Goal: Transaction & Acquisition: Obtain resource

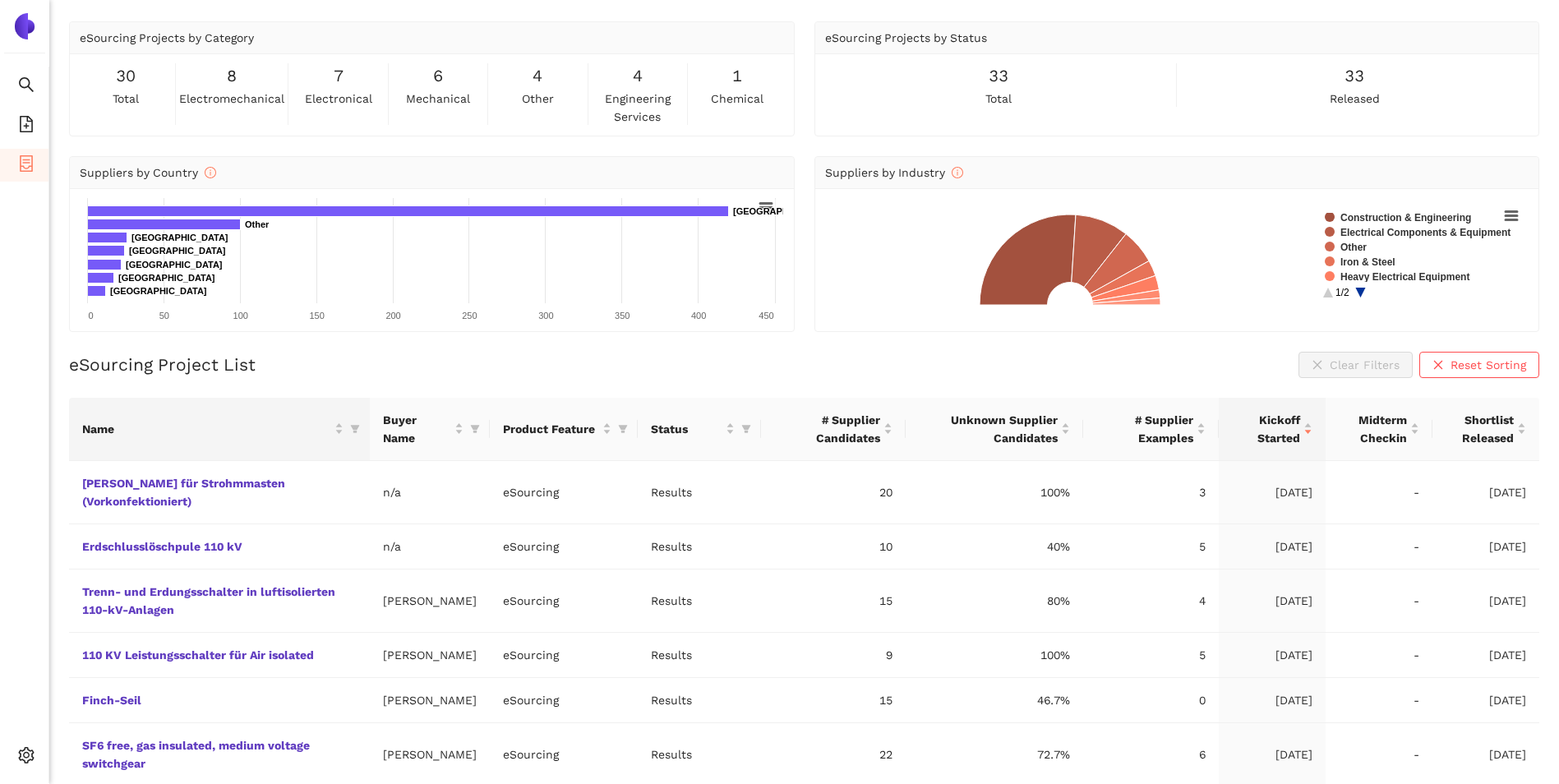
scroll to position [82, 0]
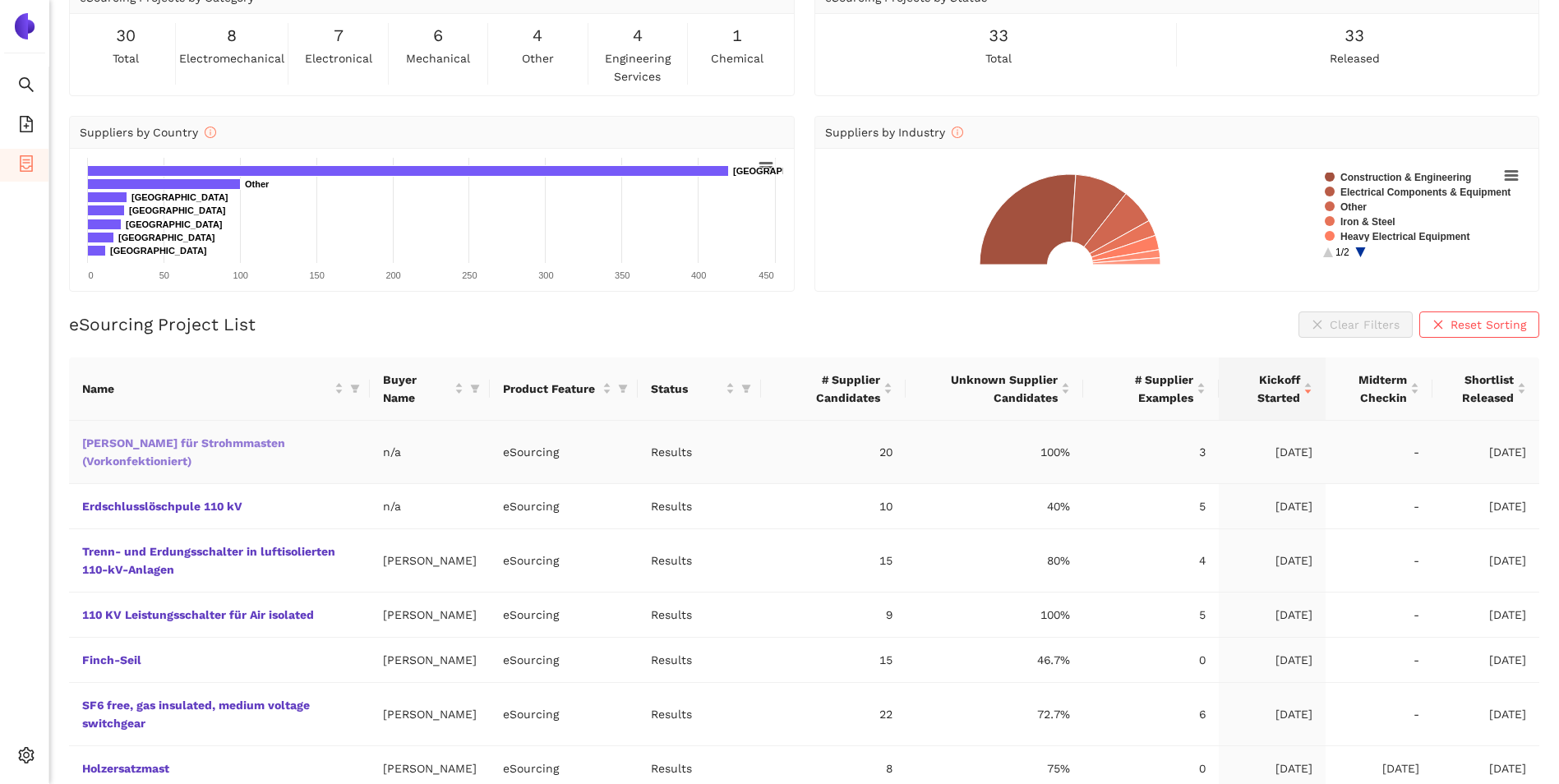
click at [0, 0] on link "[PERSON_NAME] für Strohmmasten (Vorkonfektioniert)" at bounding box center [0, 0] width 0 height 0
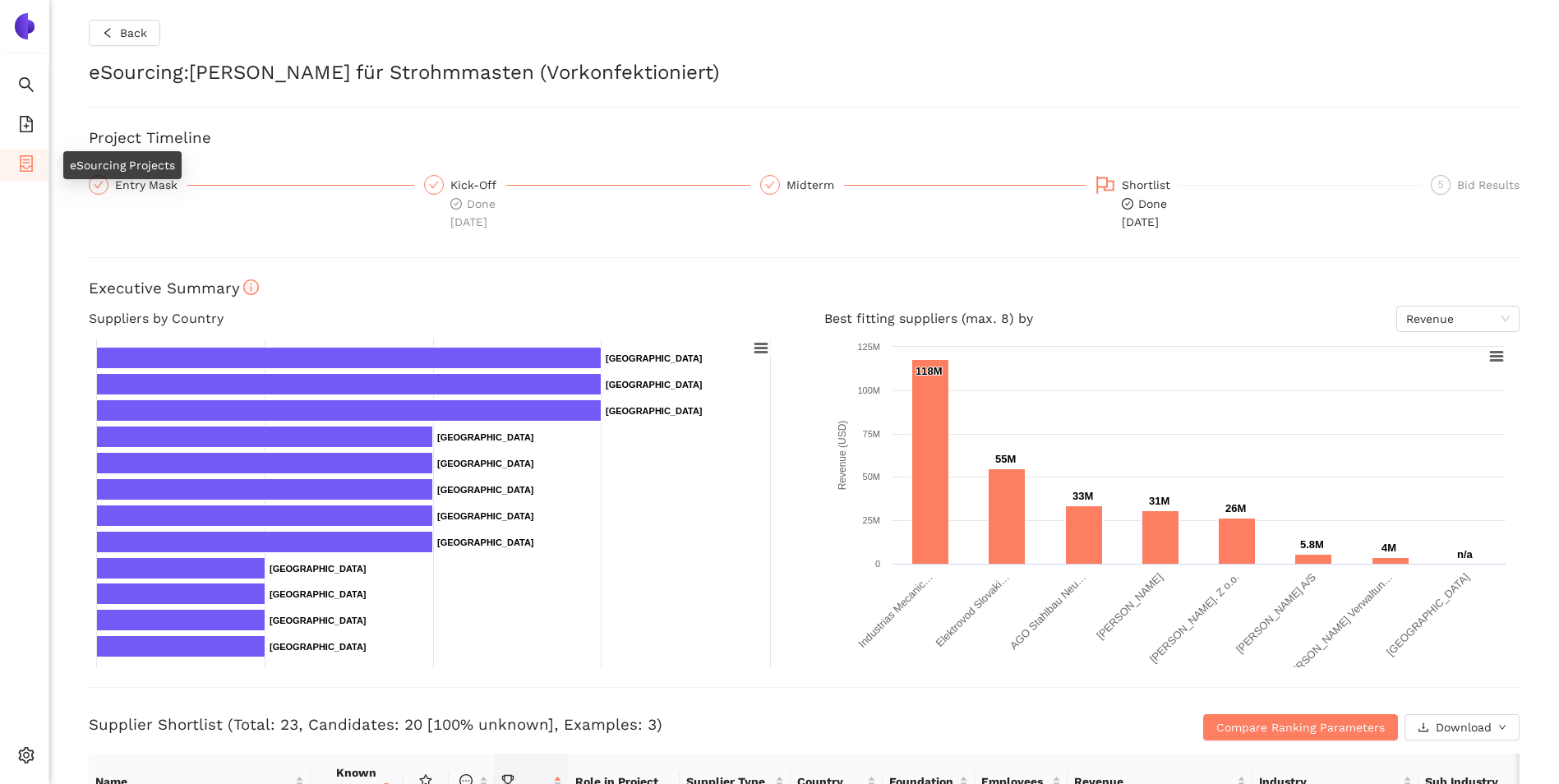
click at [29, 160] on icon "container" at bounding box center [26, 164] width 13 height 17
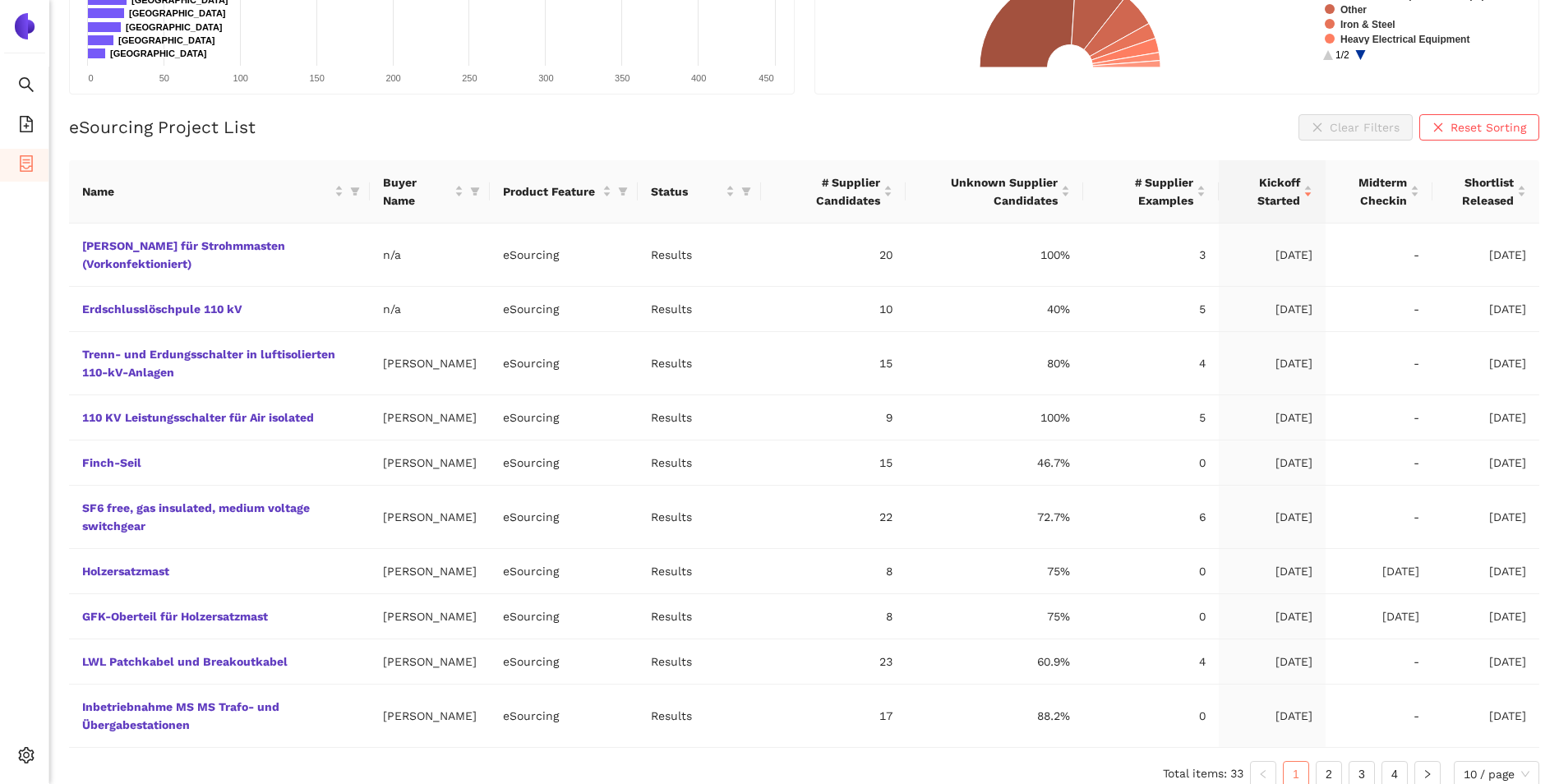
scroll to position [296, 0]
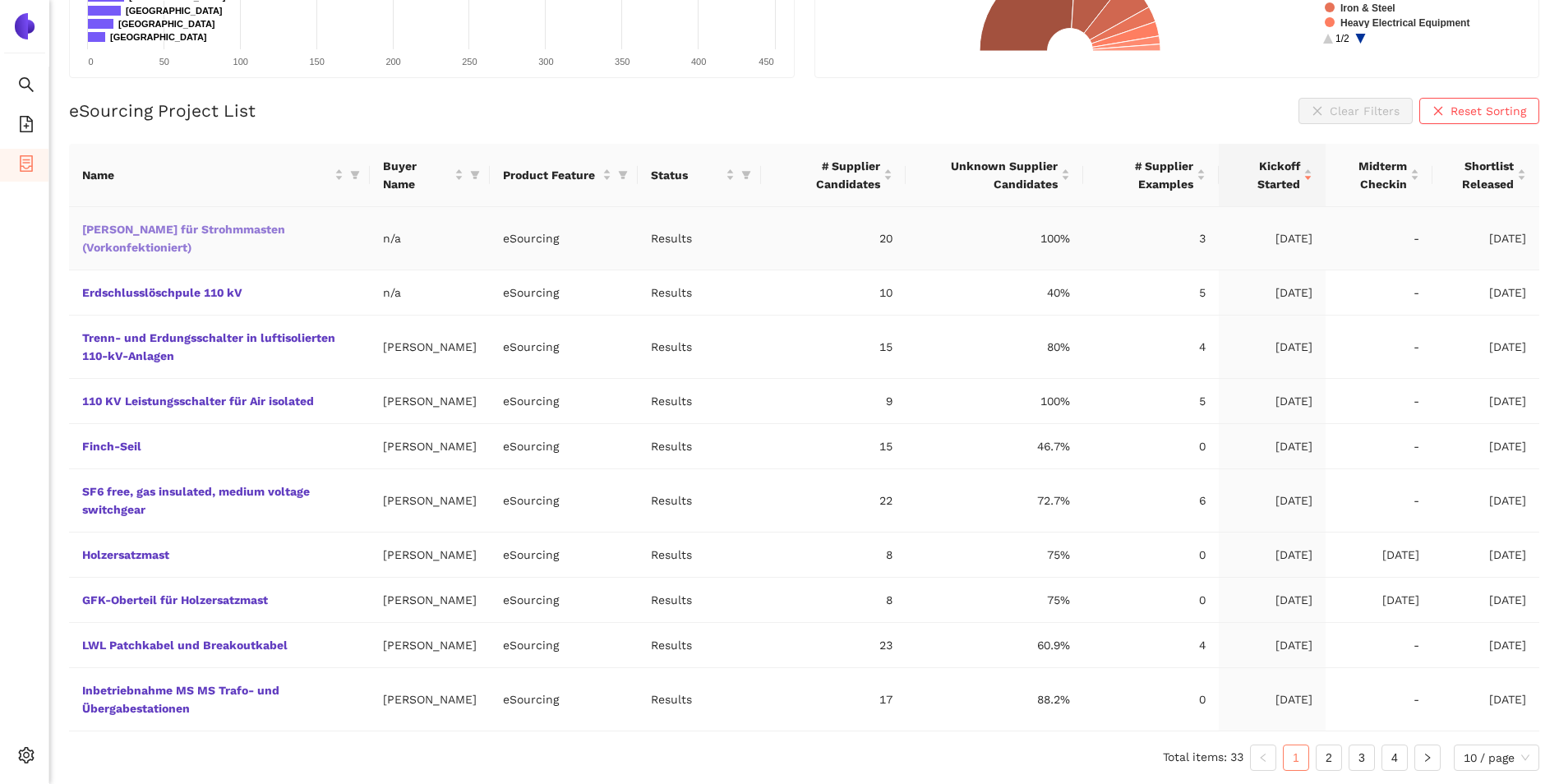
click at [0, 0] on link "[PERSON_NAME] für Strohmmasten (Vorkonfektioniert)" at bounding box center [0, 0] width 0 height 0
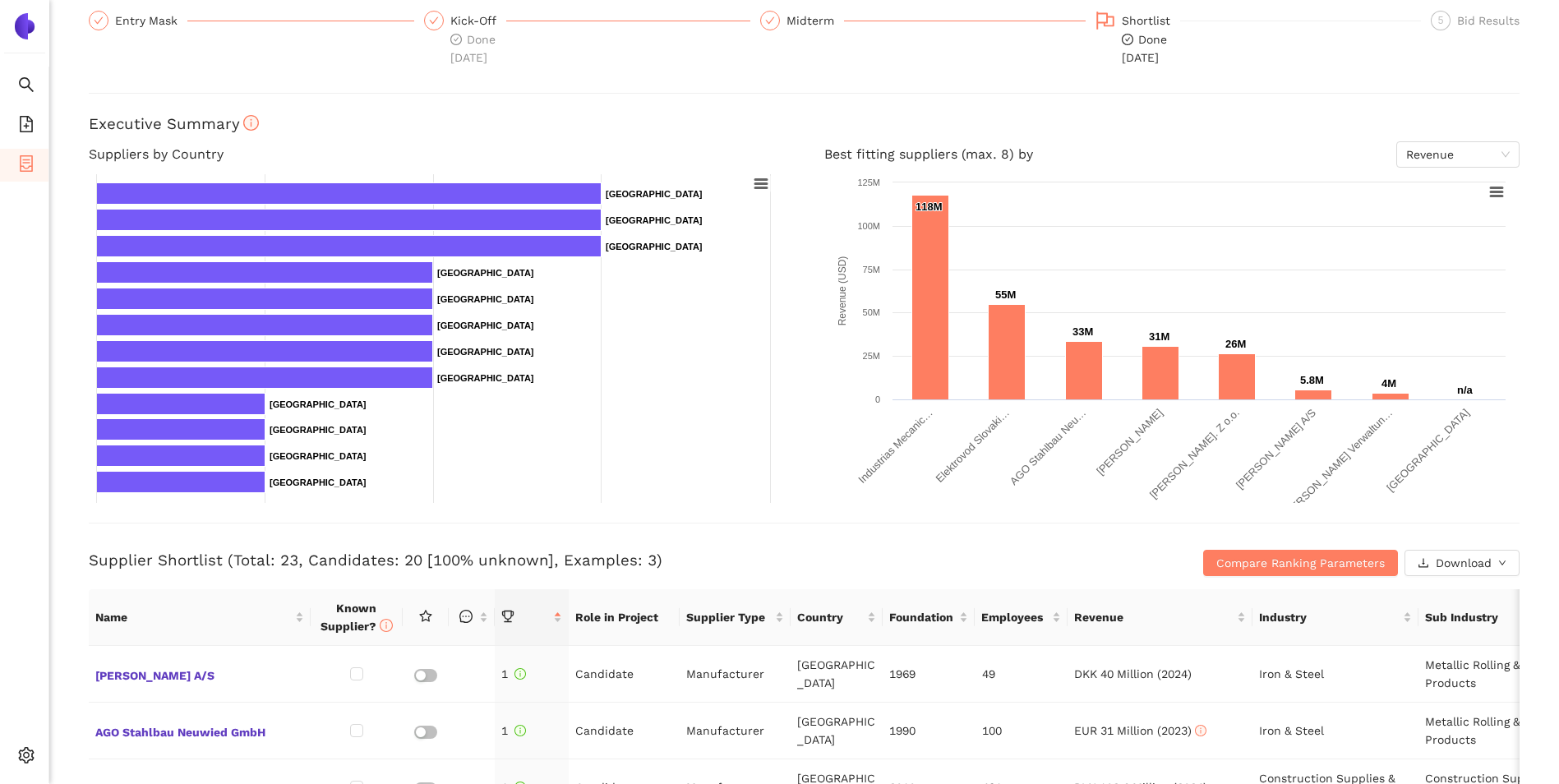
scroll to position [411, 0]
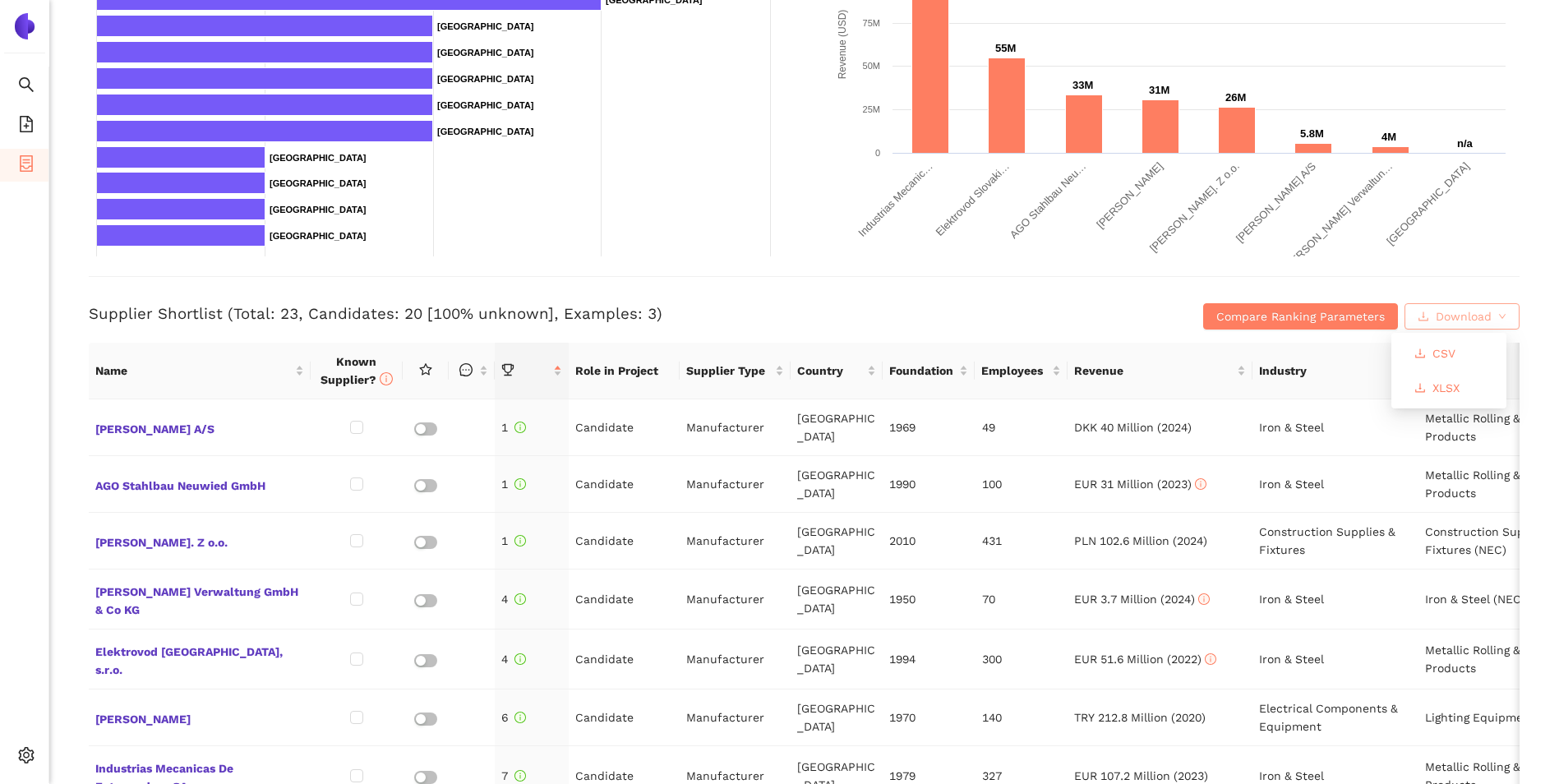
click at [1479, 310] on button "Download" at bounding box center [1462, 316] width 115 height 26
click at [1439, 386] on span "XLSX" at bounding box center [1446, 388] width 27 height 18
